Goal: Transaction & Acquisition: Purchase product/service

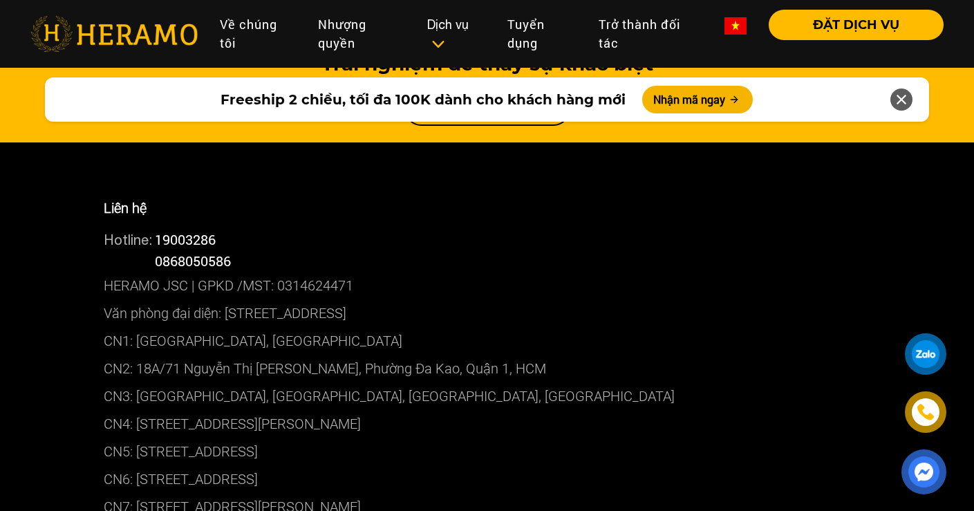
scroll to position [7673, 0]
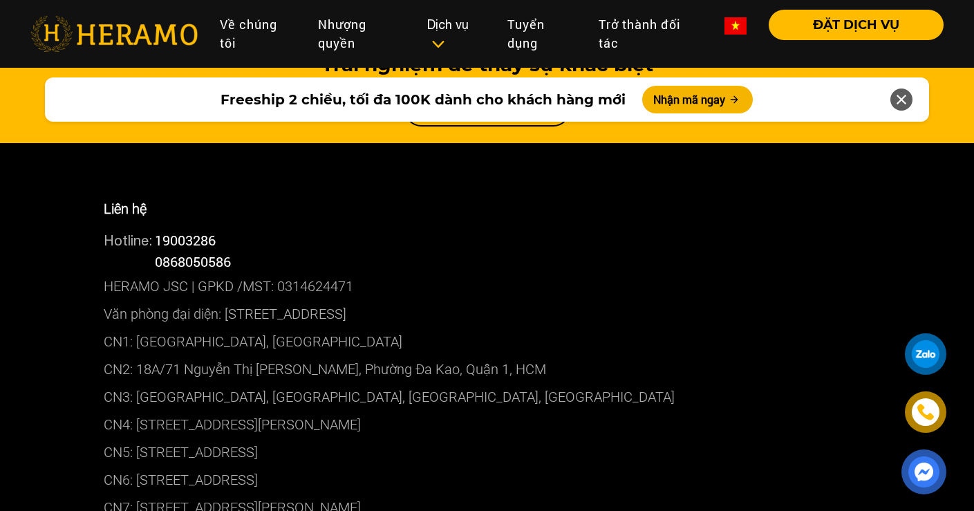
drag, startPoint x: 377, startPoint y: 323, endPoint x: 139, endPoint y: 321, distance: 238.4
click at [139, 438] on p "CN5: [STREET_ADDRESS]" at bounding box center [487, 452] width 767 height 28
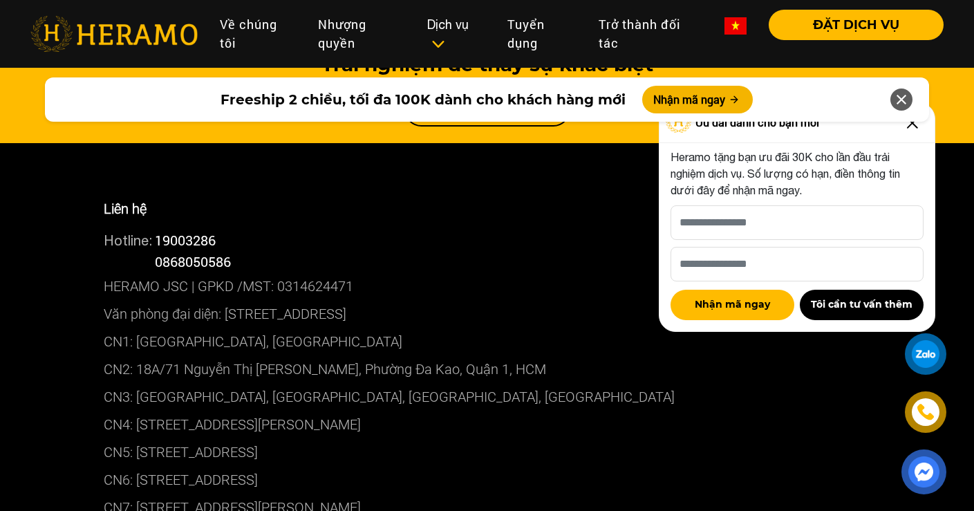
click at [901, 97] on icon at bounding box center [901, 99] width 17 height 25
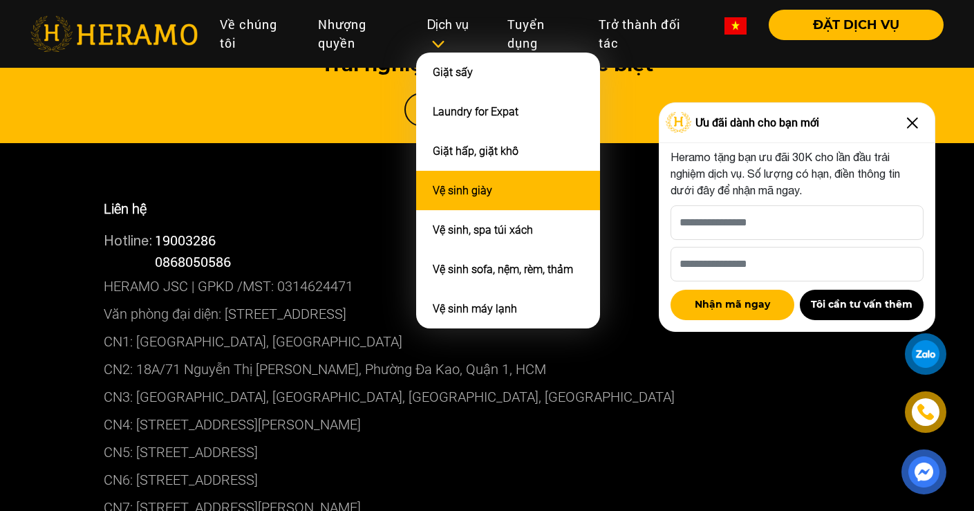
click at [478, 184] on link "Vệ sinh giày" at bounding box center [462, 190] width 59 height 13
click at [478, 186] on link "Vệ sinh giày" at bounding box center [462, 190] width 59 height 13
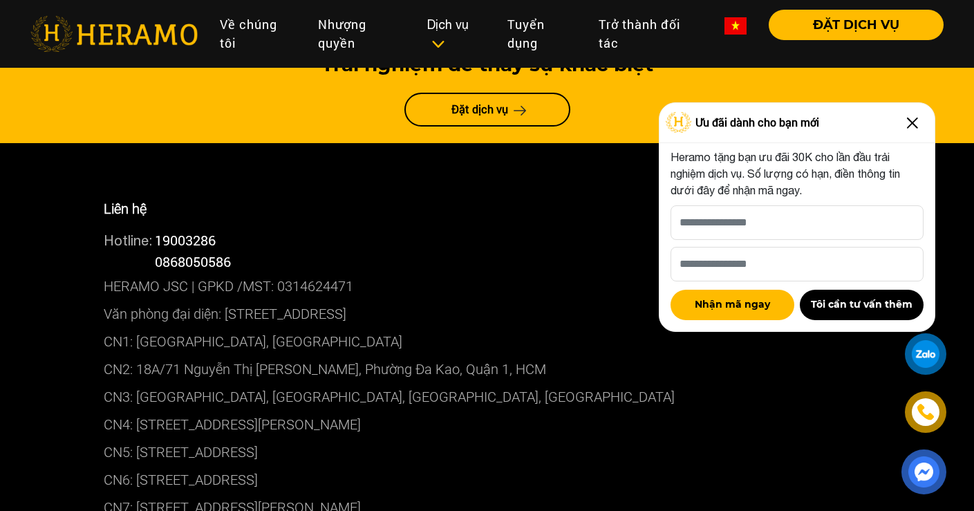
click at [909, 122] on img at bounding box center [912, 123] width 22 height 22
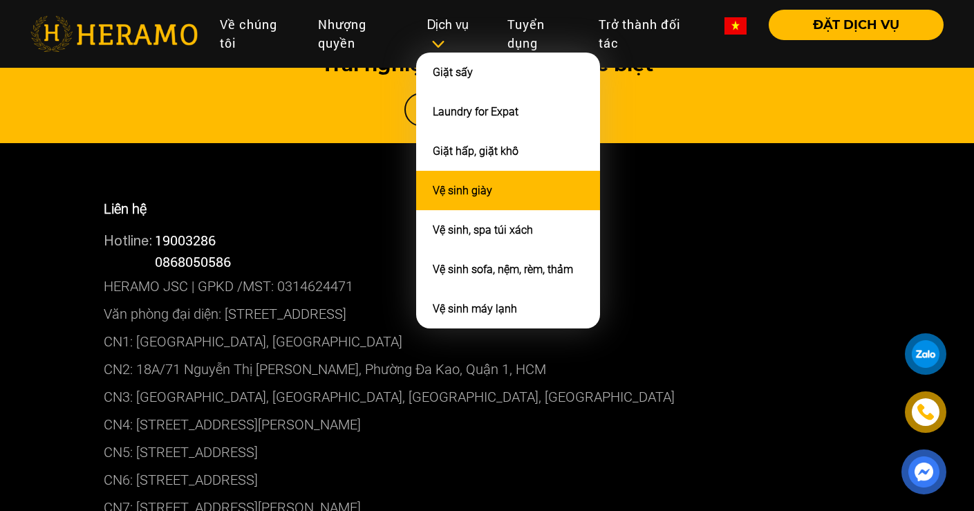
click at [461, 189] on link "Vệ sinh giày" at bounding box center [462, 190] width 59 height 13
click at [461, 187] on link "Vệ sinh giày" at bounding box center [462, 190] width 59 height 13
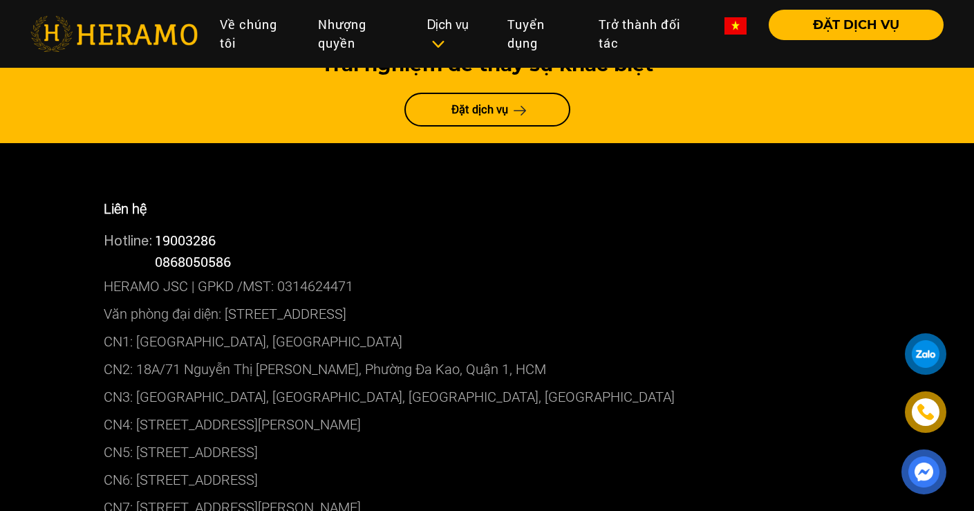
click at [359, 272] on p "HERAMO JSC | GPKD /MST: 0314624471" at bounding box center [487, 286] width 767 height 28
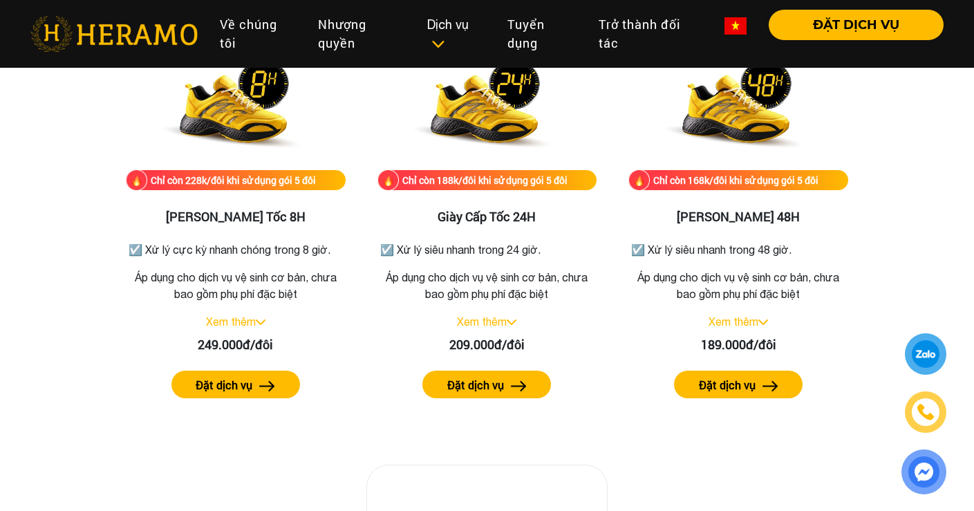
scroll to position [2416, 0]
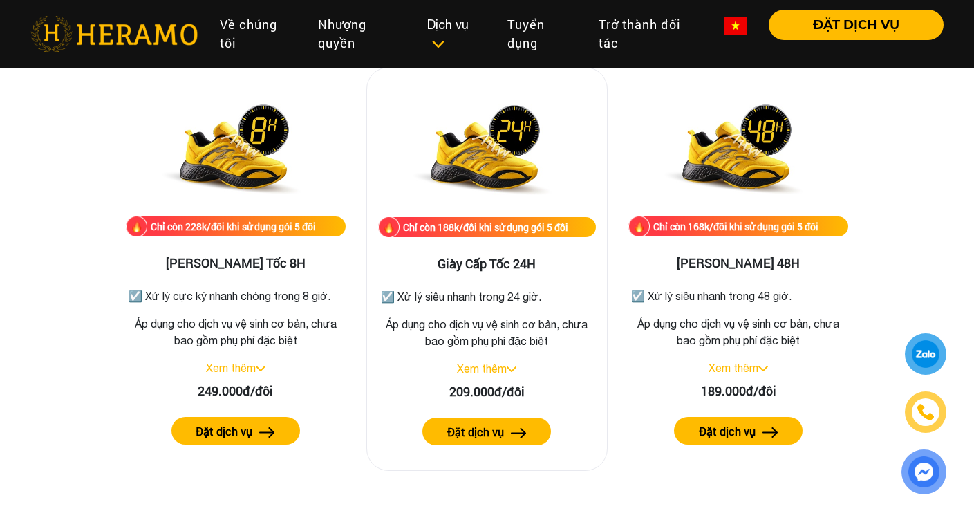
click at [510, 369] on img at bounding box center [511, 369] width 10 height 6
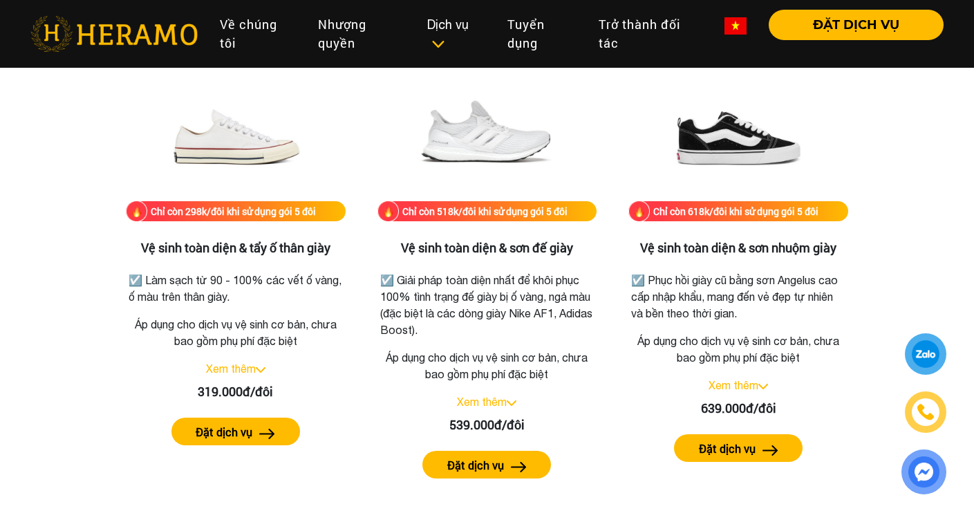
scroll to position [3082, 0]
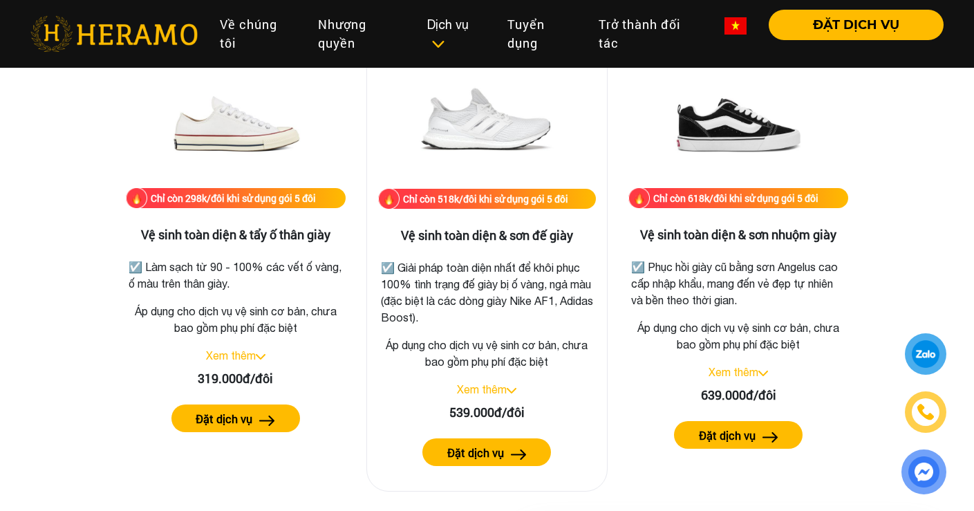
click at [505, 386] on link "Xem thêm" at bounding box center [482, 389] width 50 height 12
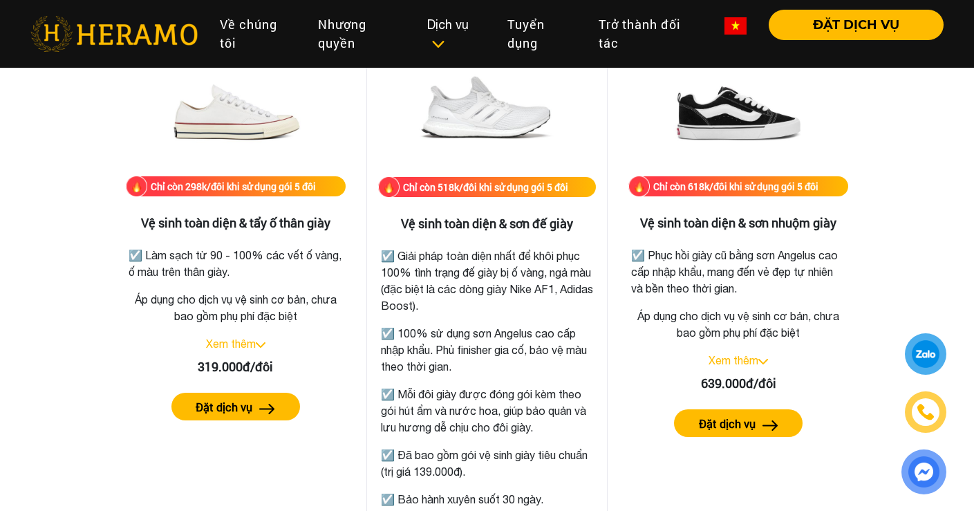
scroll to position [3091, 0]
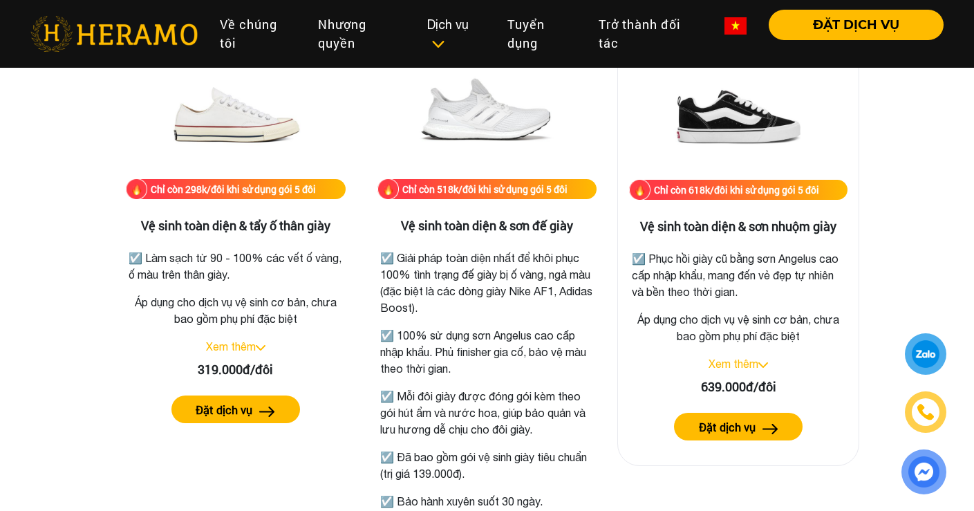
click at [766, 361] on div "Xem thêm" at bounding box center [738, 363] width 218 height 17
click at [764, 363] on img at bounding box center [763, 365] width 10 height 6
